Goal: Find contact information: Find contact information

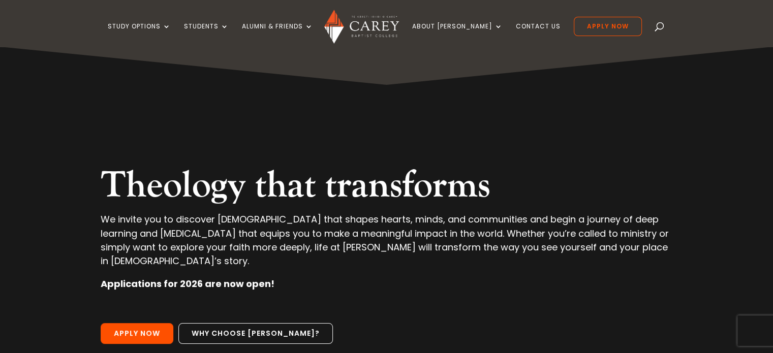
click at [164, 103] on div "Theology that transforms We invite you to discover theology that shapes hearts,…" at bounding box center [386, 236] width 681 height 379
click at [516, 29] on link "Contact Us" at bounding box center [538, 35] width 45 height 24
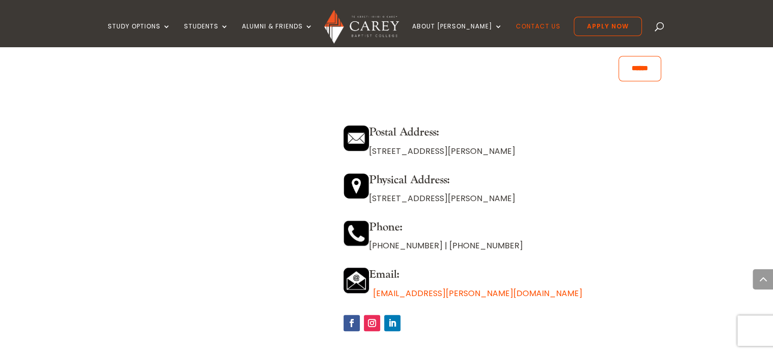
scroll to position [872, 0]
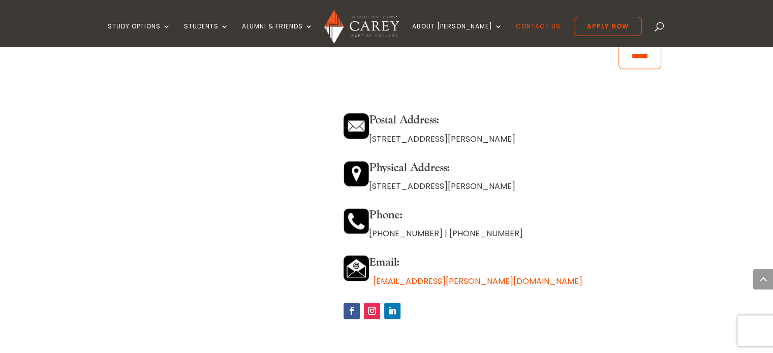
click at [332, 253] on div "Postal Address: PO Box 12149, Penrose, Auckland 1642 Physical Address: 473 Grea…" at bounding box center [386, 218] width 549 height 260
